Goal: Transaction & Acquisition: Register for event/course

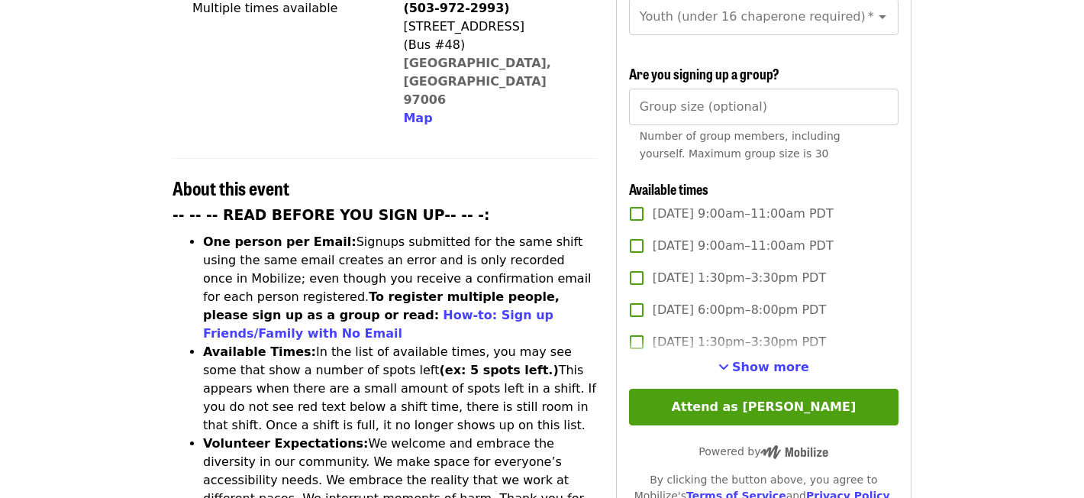
scroll to position [456, 0]
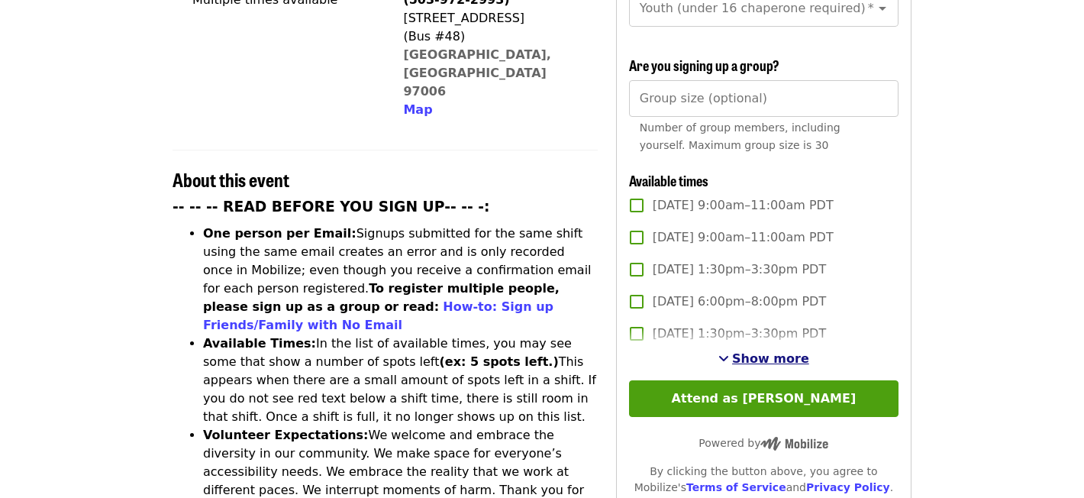
click at [756, 356] on span "Show more" at bounding box center [770, 358] width 77 height 14
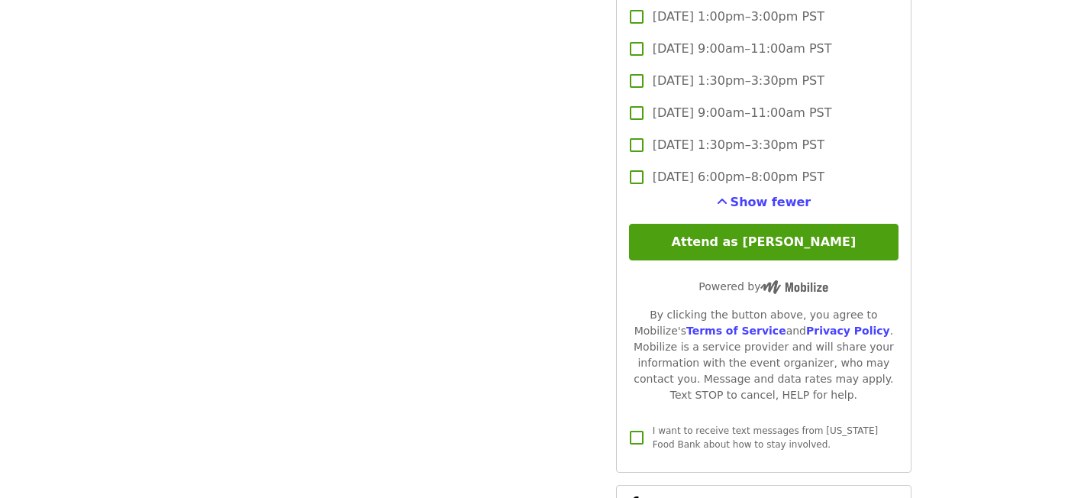
scroll to position [4726, 0]
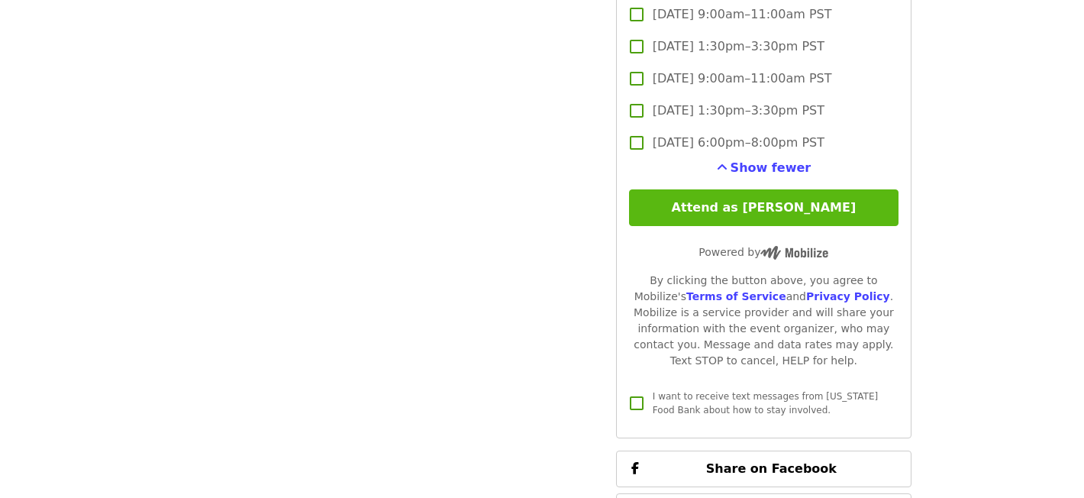
click at [731, 210] on button "Attend as [PERSON_NAME]" at bounding box center [763, 207] width 269 height 37
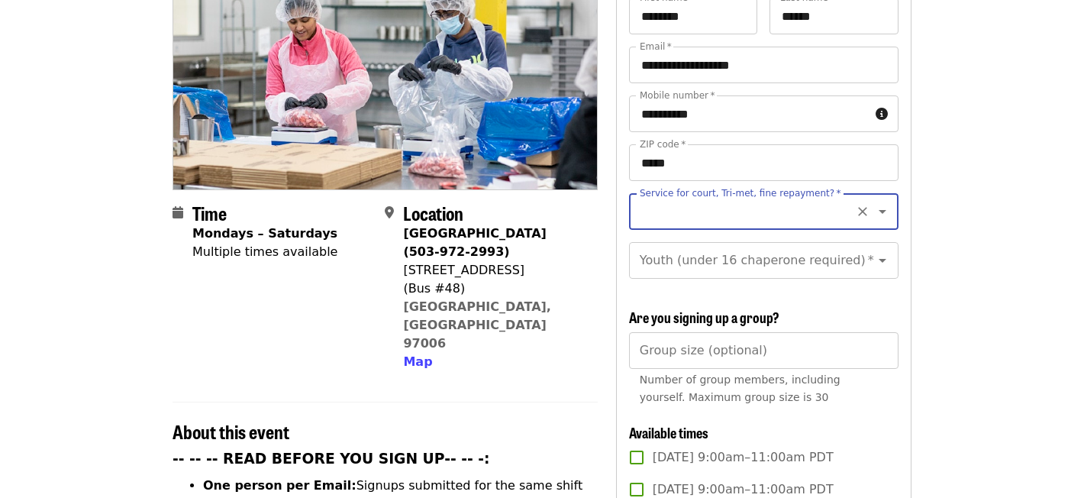
scroll to position [199, 0]
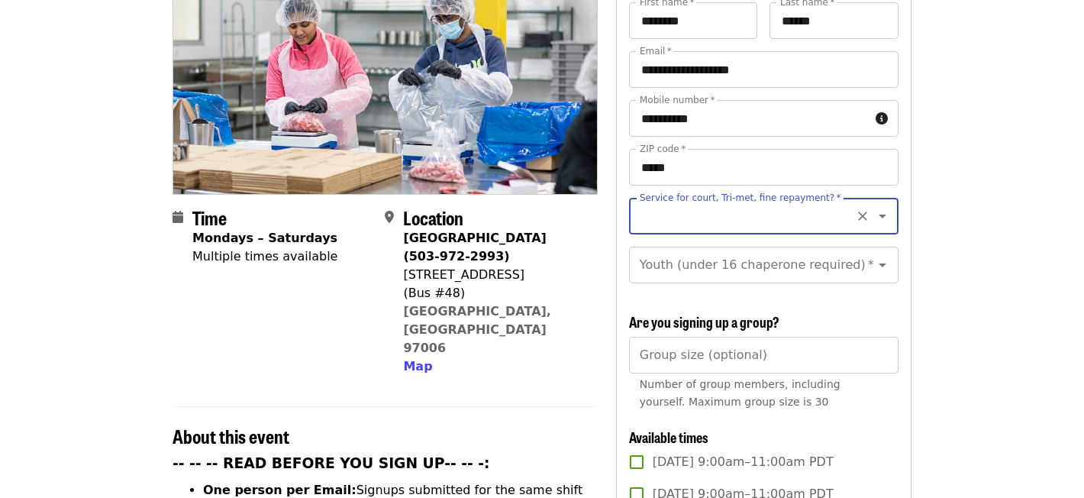
click at [873, 207] on icon "Open" at bounding box center [882, 216] width 18 height 18
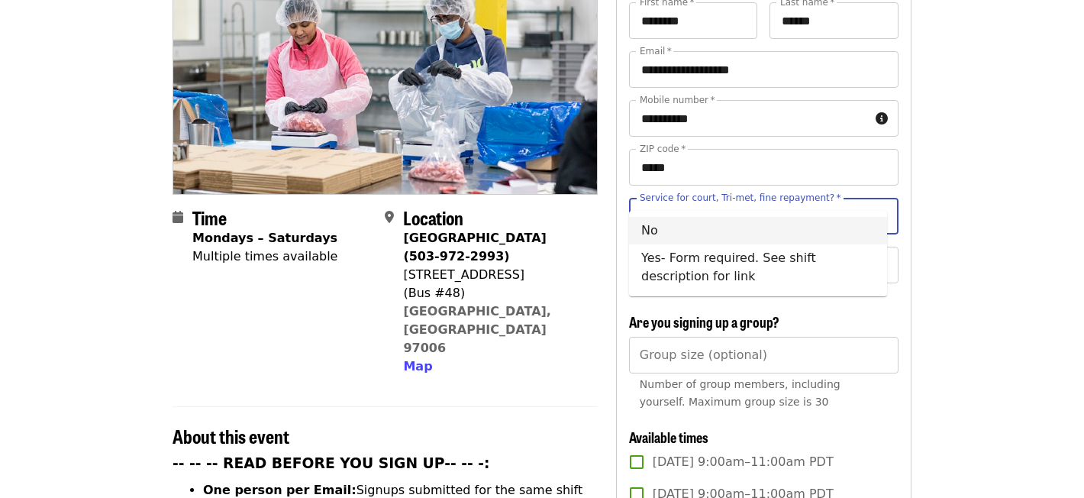
click at [646, 236] on li "No" at bounding box center [758, 230] width 258 height 27
type input "**"
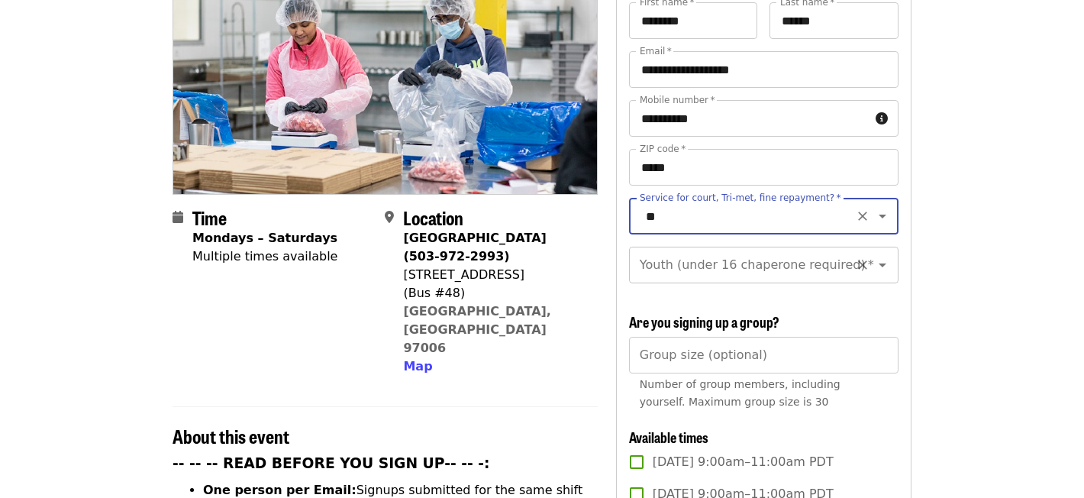
click at [878, 256] on icon "Open" at bounding box center [882, 265] width 18 height 18
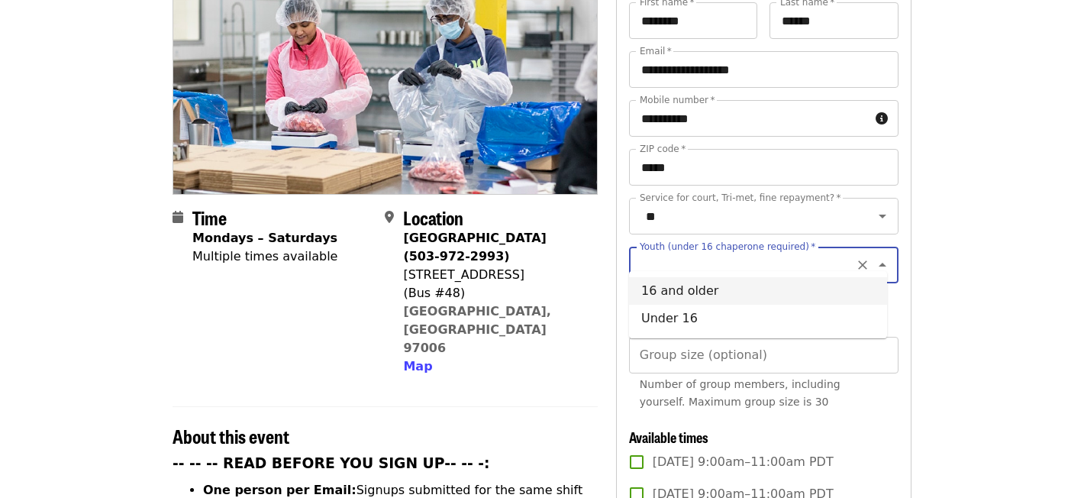
click at [701, 291] on li "16 and older" at bounding box center [758, 290] width 258 height 27
type input "**********"
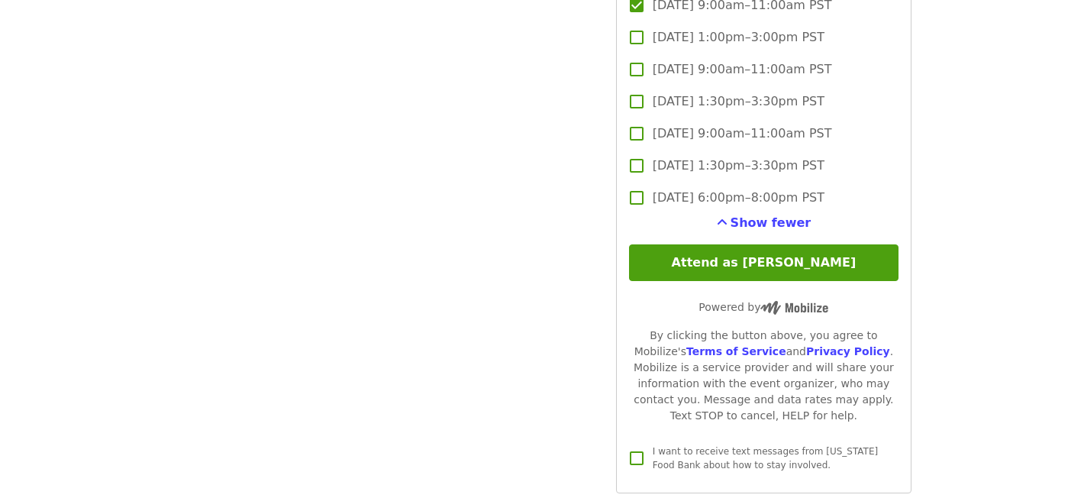
scroll to position [4675, 0]
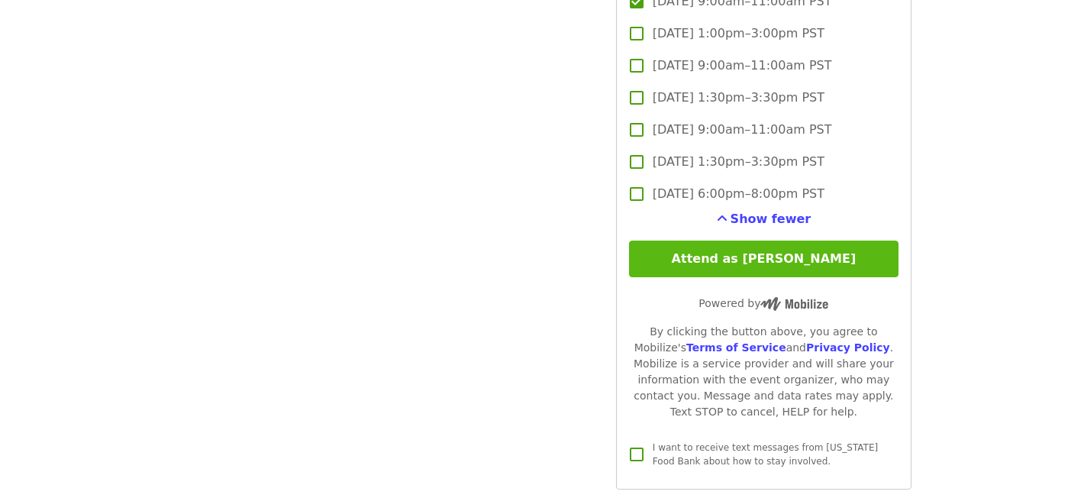
click at [765, 257] on button "Attend as [PERSON_NAME]" at bounding box center [763, 258] width 269 height 37
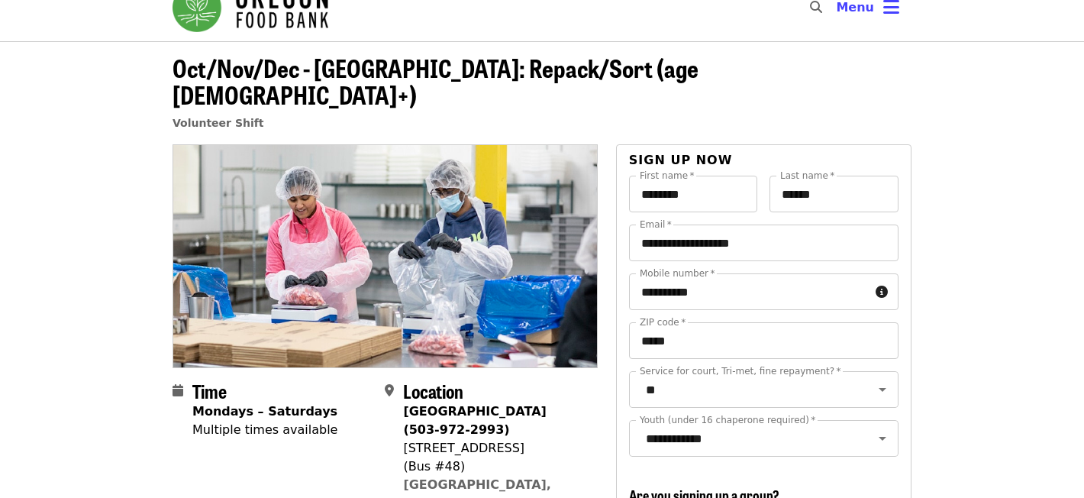
scroll to position [0, 0]
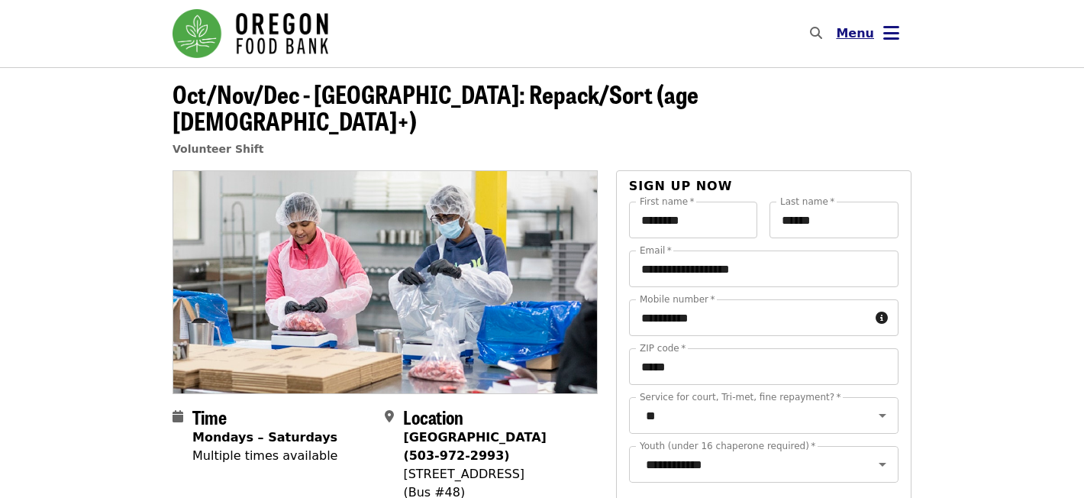
click at [897, 38] on icon "bars icon" at bounding box center [891, 33] width 16 height 22
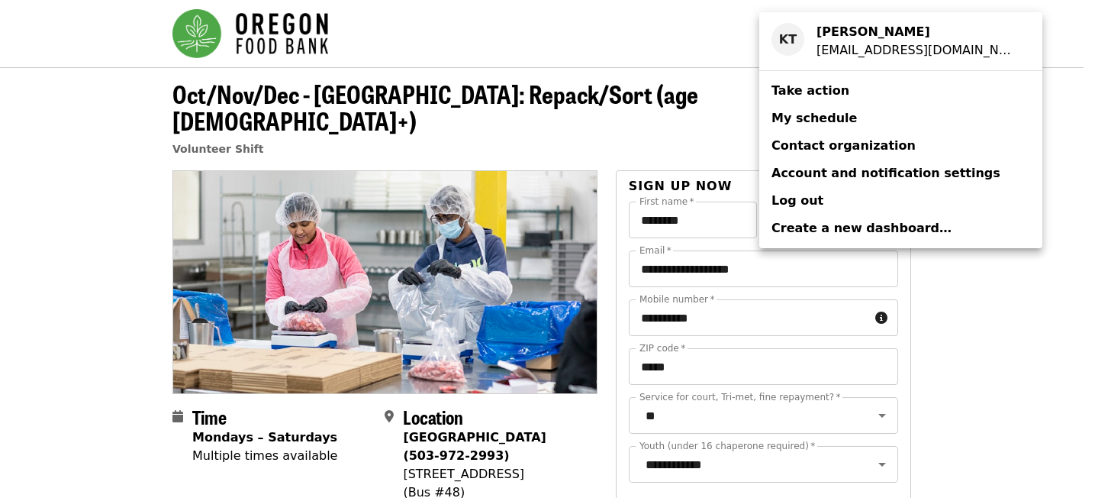
click at [817, 118] on span "My schedule" at bounding box center [814, 118] width 85 height 14
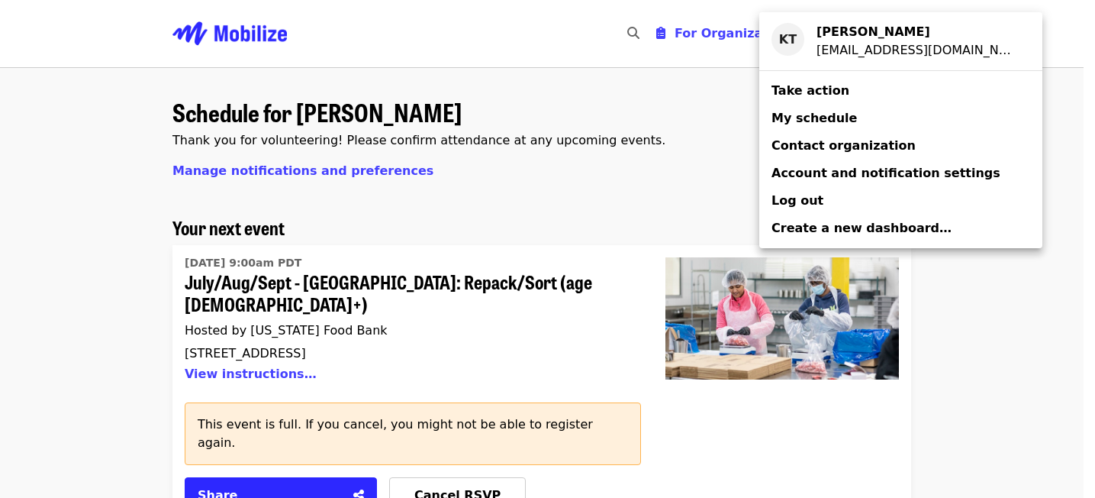
click at [1043, 143] on div "Account menu" at bounding box center [547, 249] width 1095 height 498
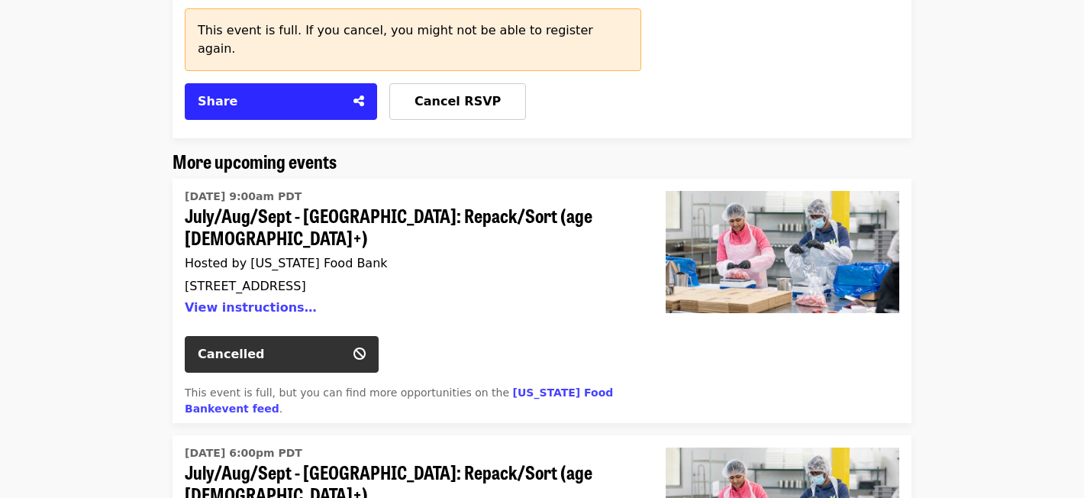
scroll to position [378, 0]
